Goal: Transaction & Acquisition: Purchase product/service

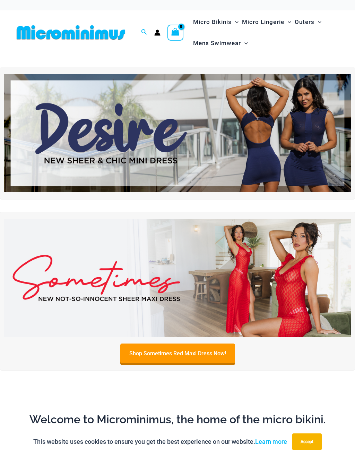
click at [322, 141] on img at bounding box center [178, 133] width 348 height 118
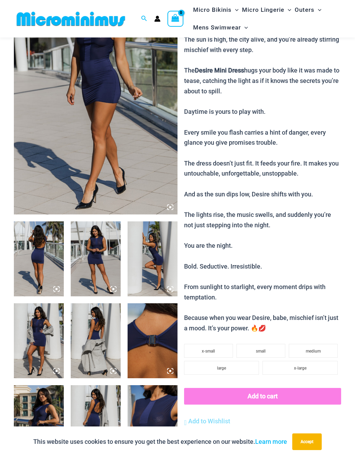
scroll to position [88, 0]
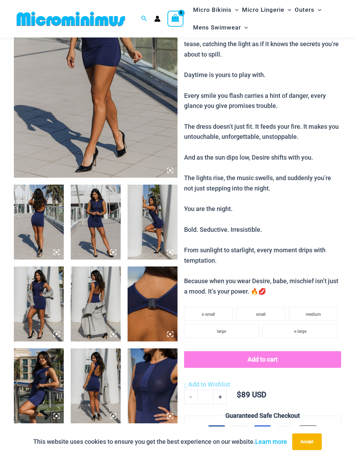
click at [155, 387] on img at bounding box center [153, 385] width 50 height 75
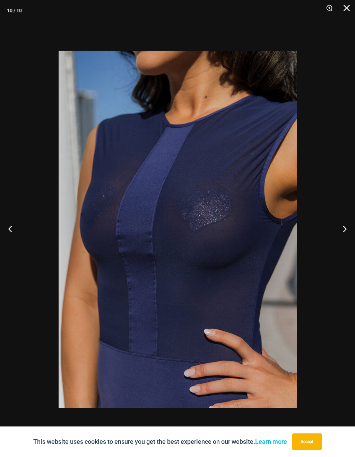
click at [346, 224] on button "Next" at bounding box center [342, 228] width 26 height 35
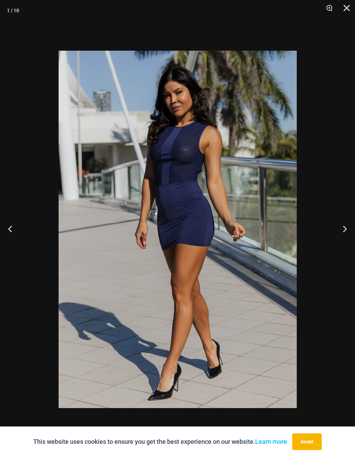
click at [347, 224] on button "Next" at bounding box center [342, 228] width 26 height 35
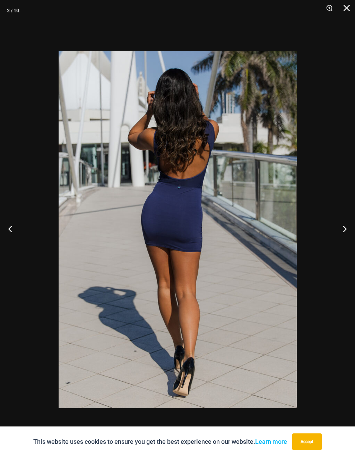
click at [346, 224] on button "Next" at bounding box center [342, 228] width 26 height 35
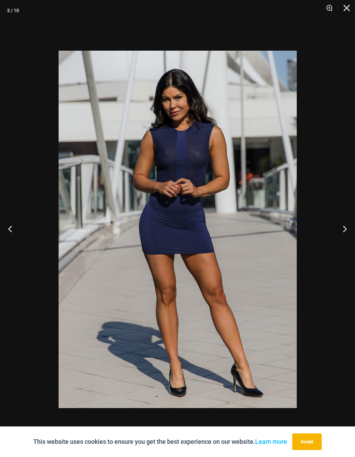
click at [346, 224] on button "Next" at bounding box center [342, 228] width 26 height 35
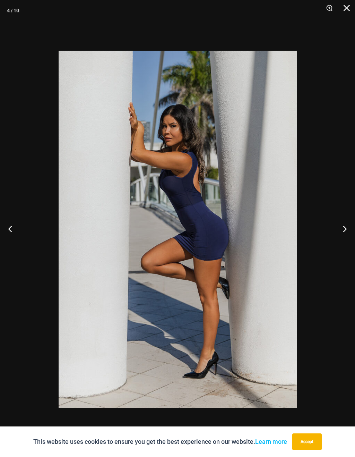
click at [347, 225] on button "Next" at bounding box center [342, 228] width 26 height 35
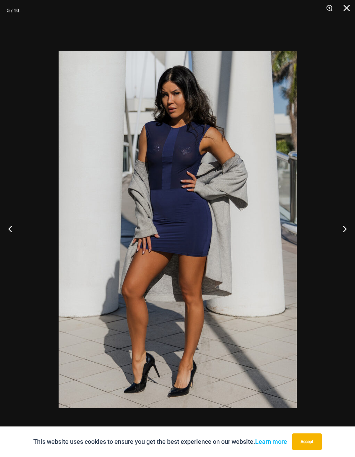
click at [345, 10] on button "Close" at bounding box center [344, 10] width 17 height 21
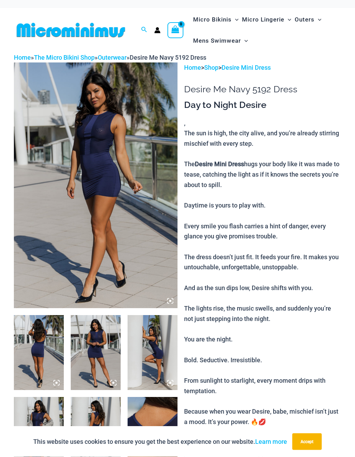
scroll to position [0, 0]
